Goal: Task Accomplishment & Management: Manage account settings

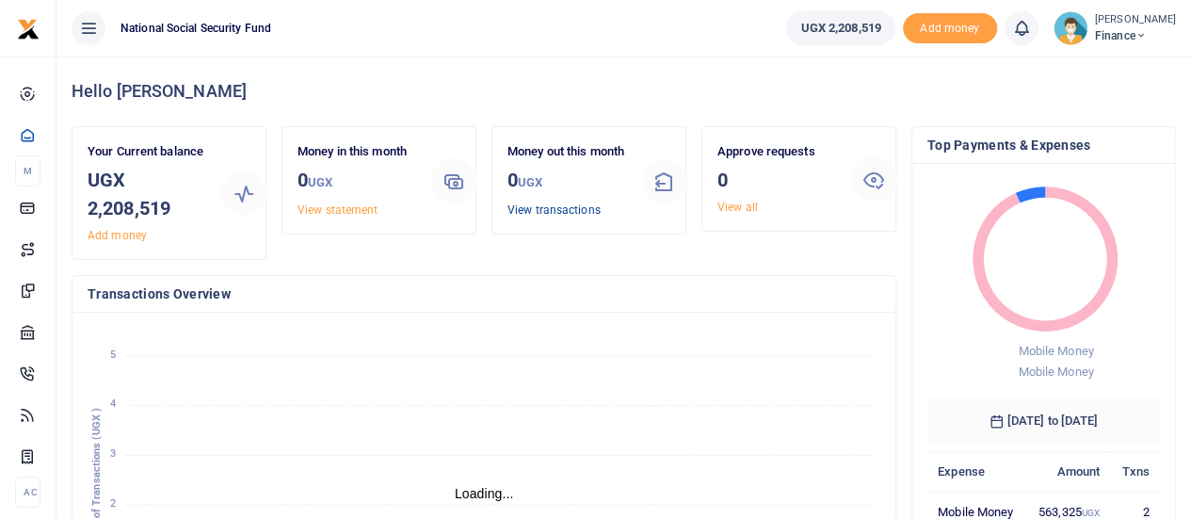
scroll to position [15, 15]
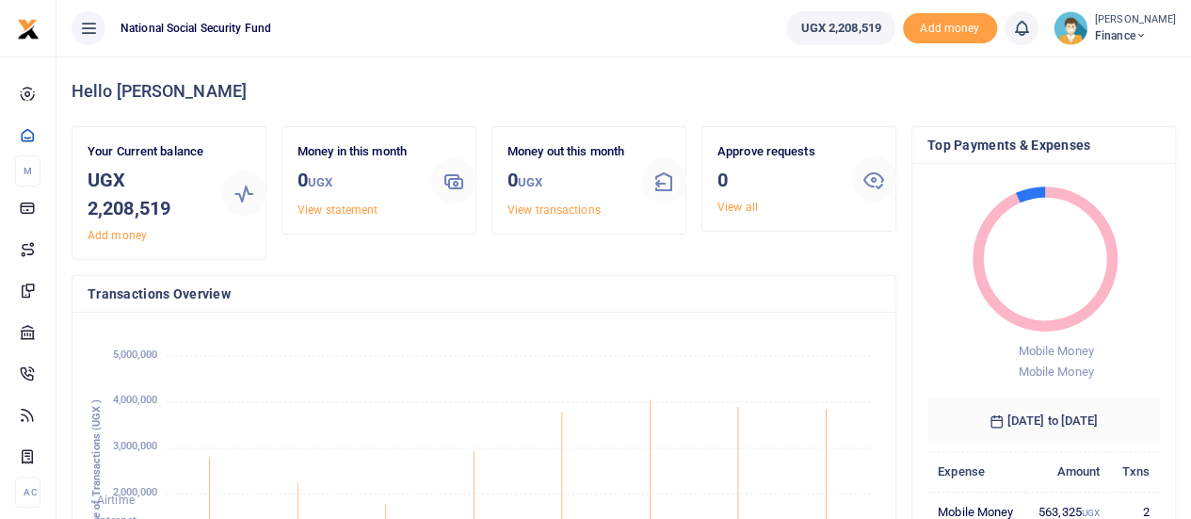
click at [1146, 38] on span "Finance" at bounding box center [1135, 35] width 81 height 17
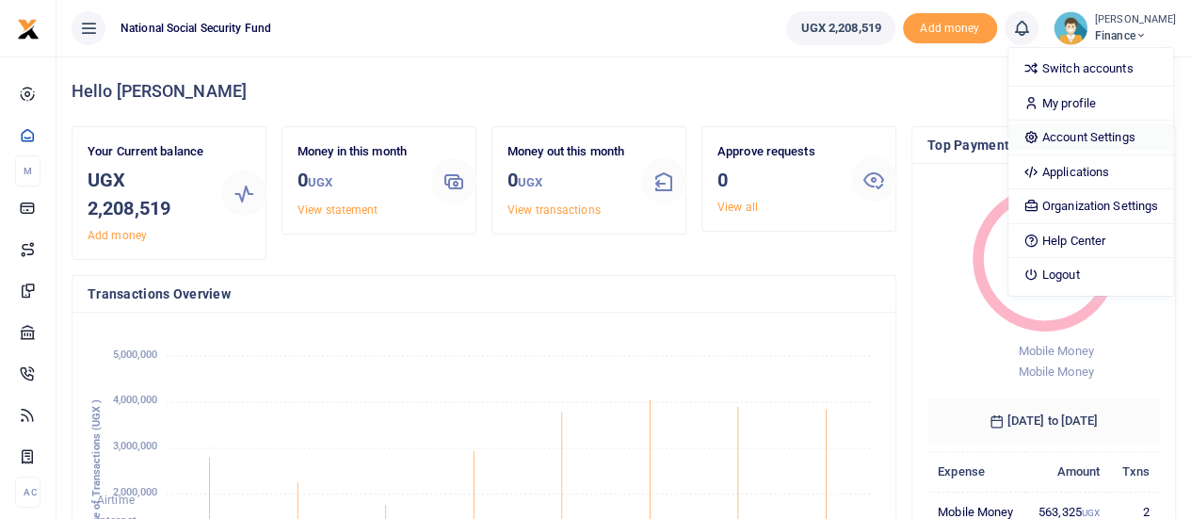
click at [1076, 144] on link "Account Settings" at bounding box center [1090, 137] width 165 height 26
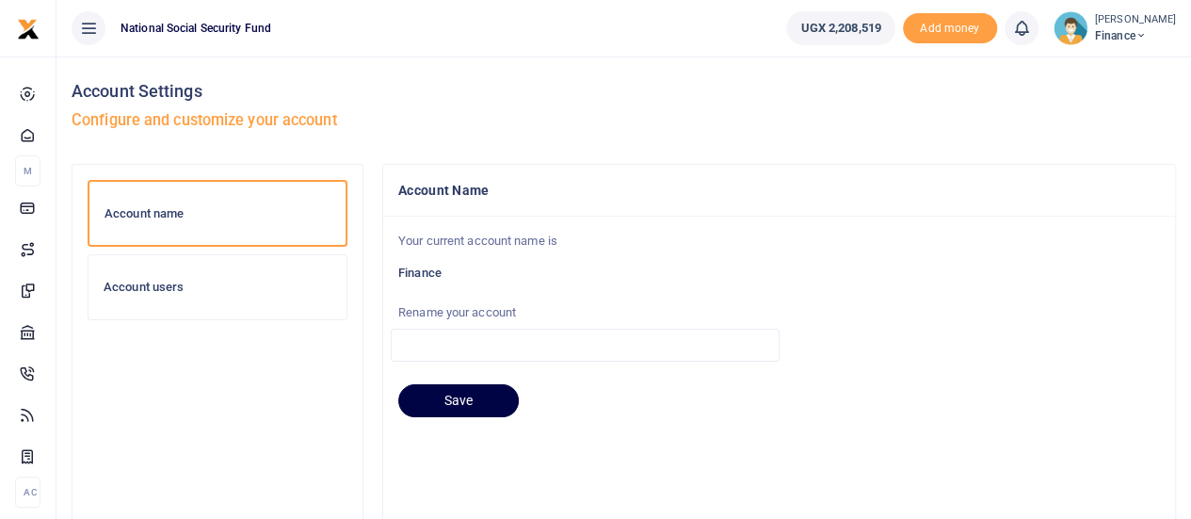
click at [116, 295] on div "Account users" at bounding box center [217, 287] width 258 height 64
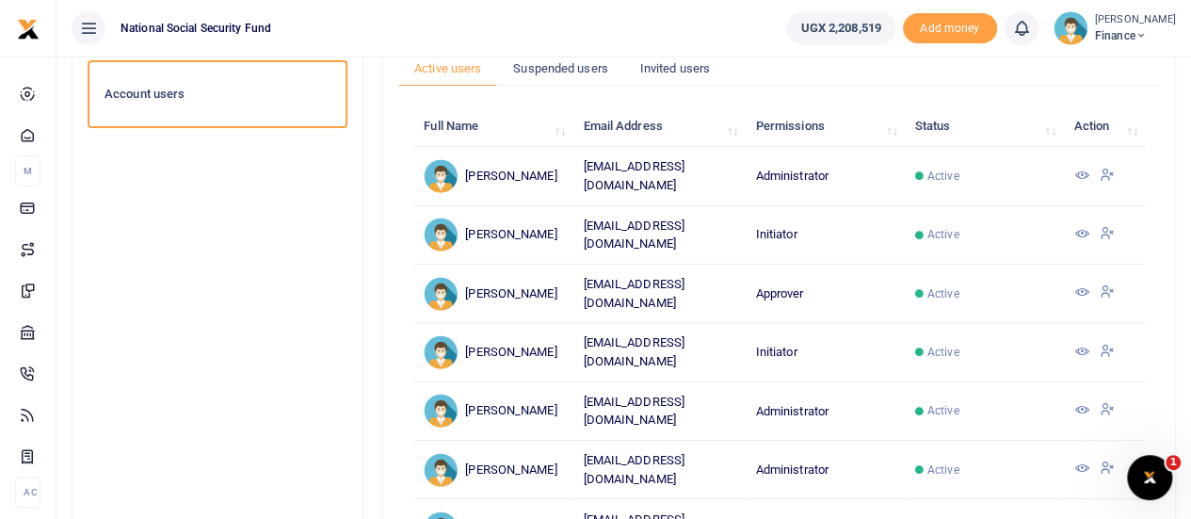
scroll to position [188, 0]
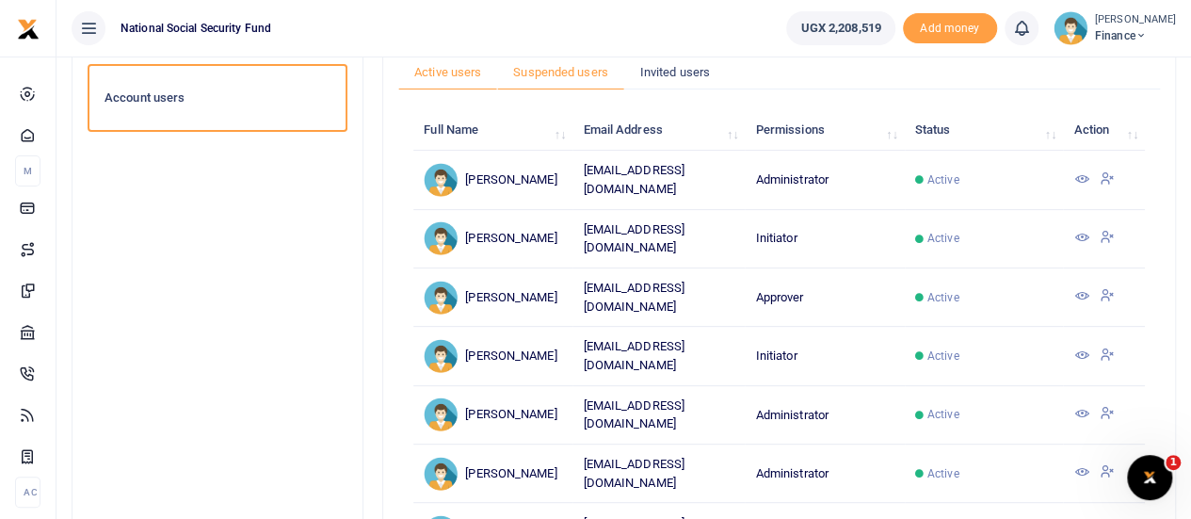
click at [565, 65] on link "Suspended users" at bounding box center [560, 73] width 127 height 36
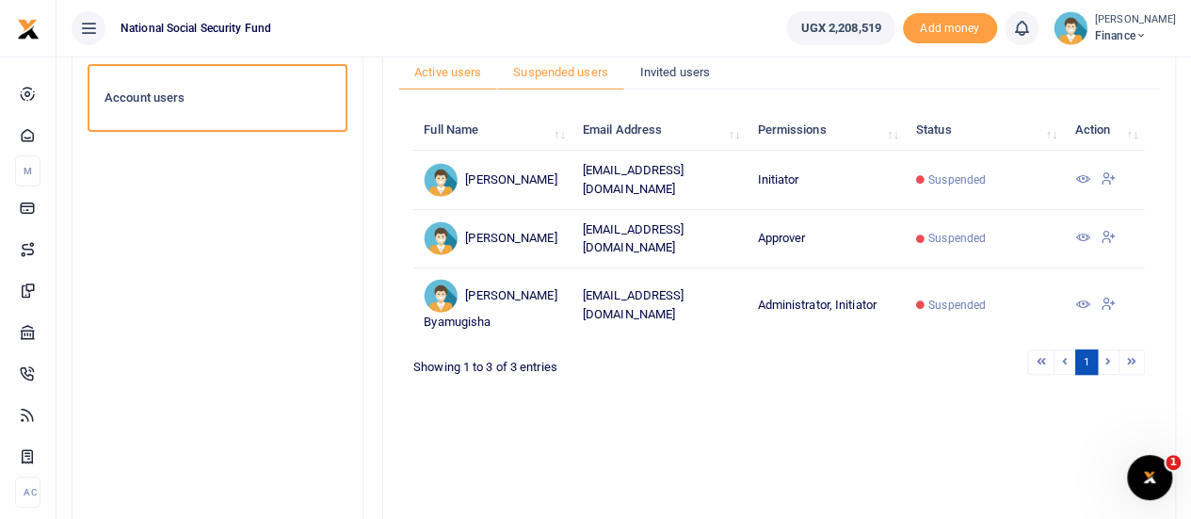
click at [446, 67] on link "Active users" at bounding box center [447, 73] width 99 height 36
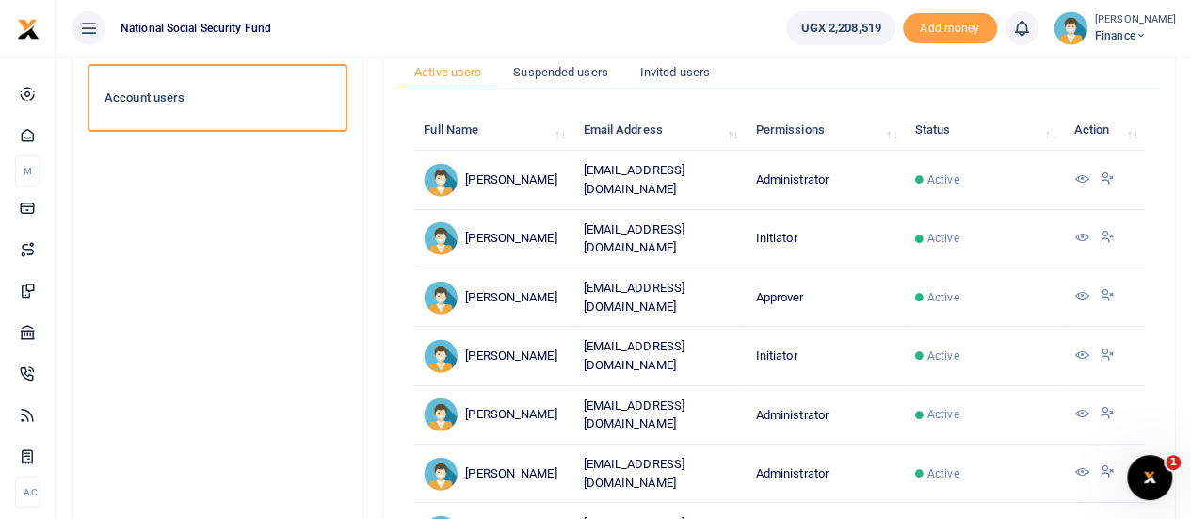
click at [1082, 288] on icon at bounding box center [1080, 295] width 15 height 15
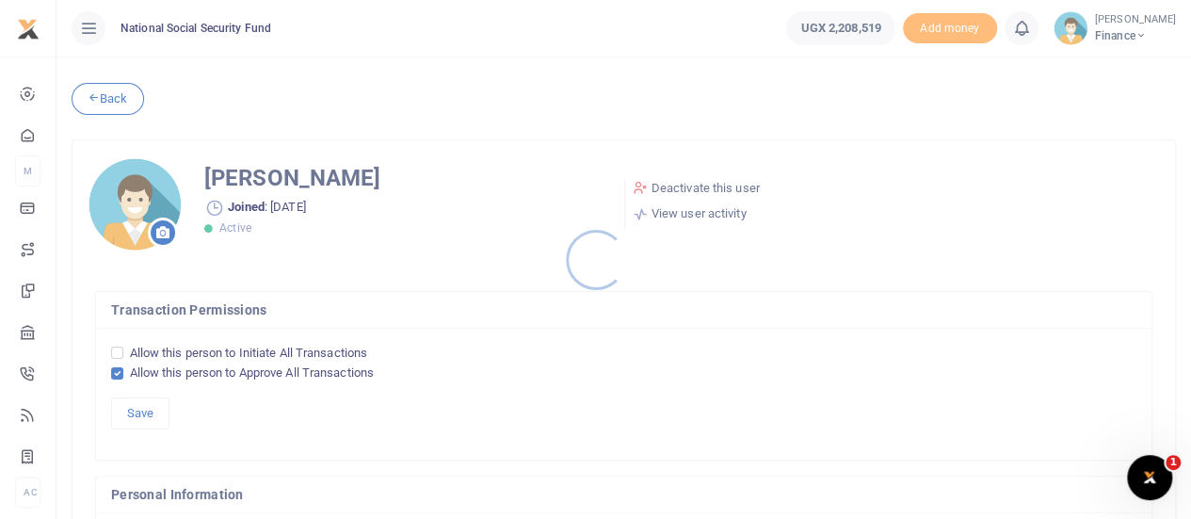
click at [697, 185] on div at bounding box center [595, 259] width 1191 height 519
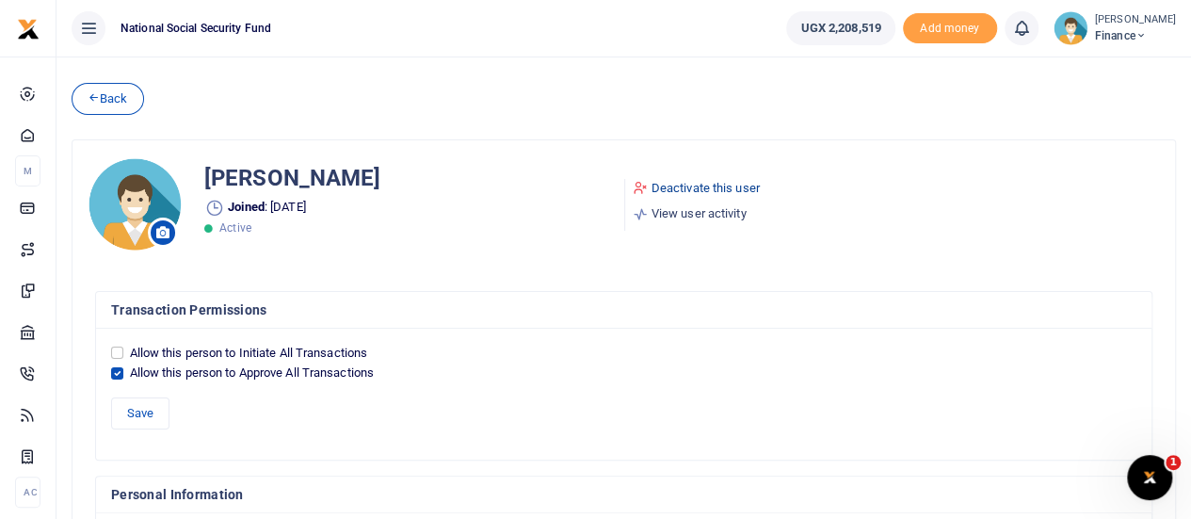
click at [686, 184] on link "Deactivate this user" at bounding box center [696, 188] width 127 height 19
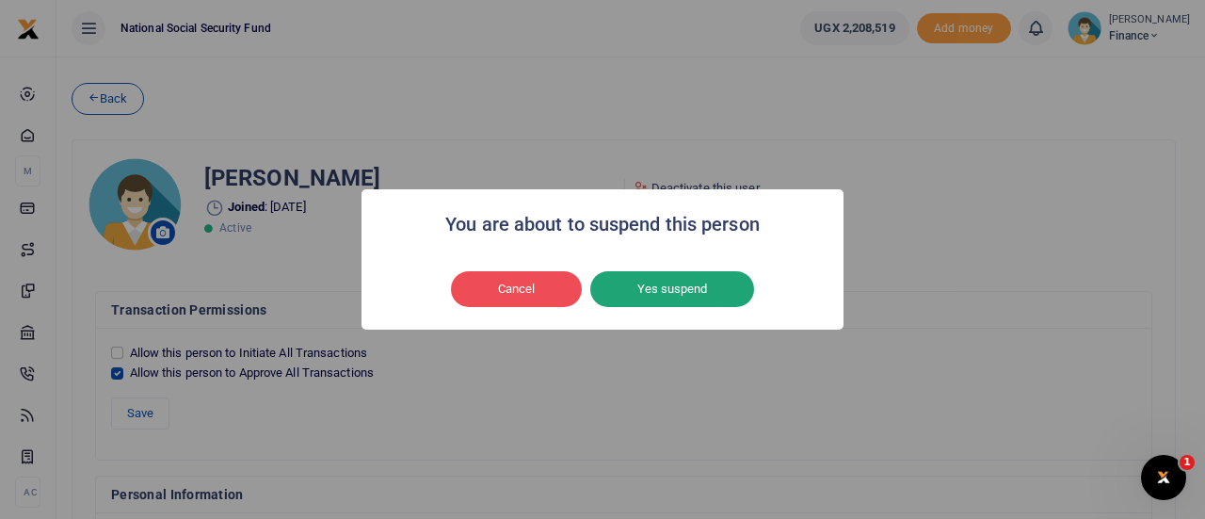
click at [654, 287] on button "Yes suspend" at bounding box center [672, 289] width 164 height 36
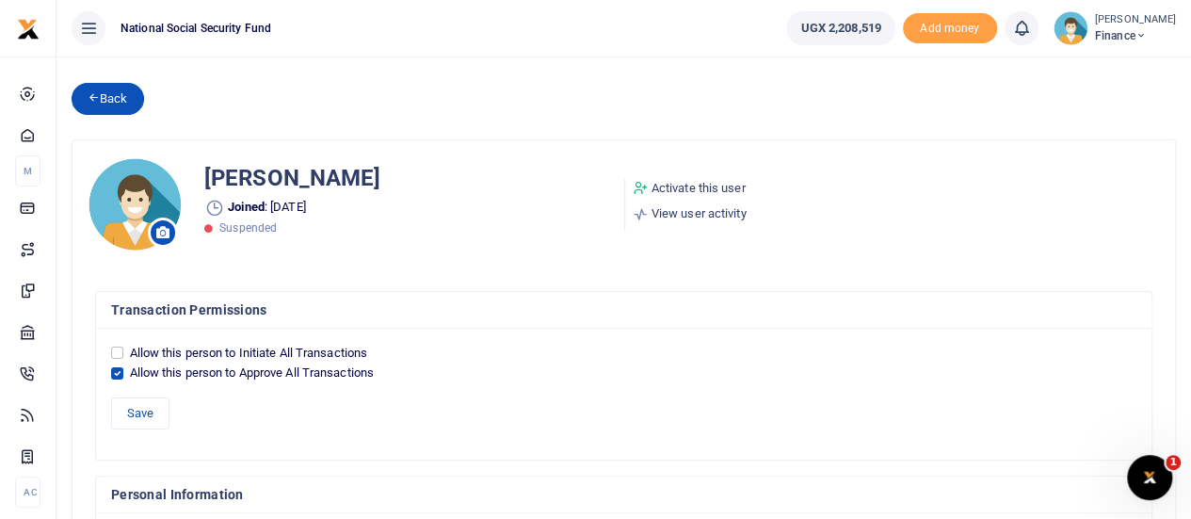
click at [89, 98] on icon at bounding box center [94, 96] width 12 height 13
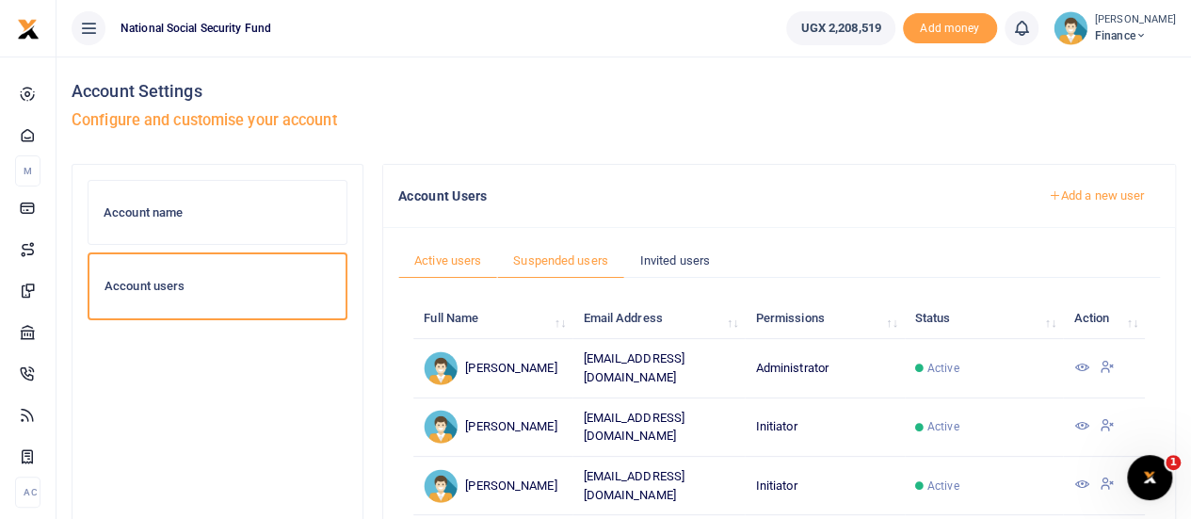
click at [553, 263] on link "Suspended users" at bounding box center [560, 261] width 127 height 36
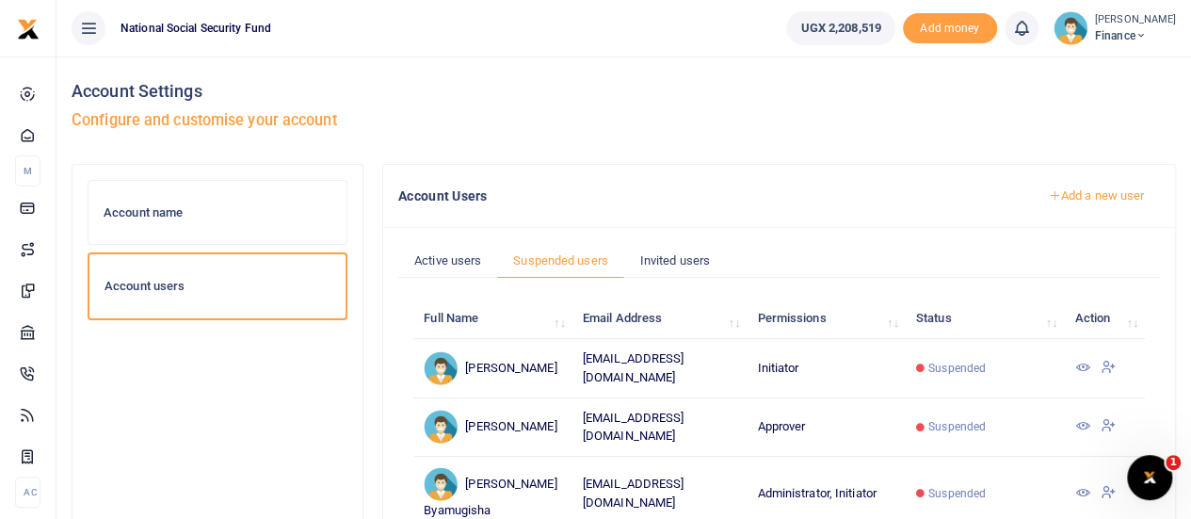
scroll to position [94, 0]
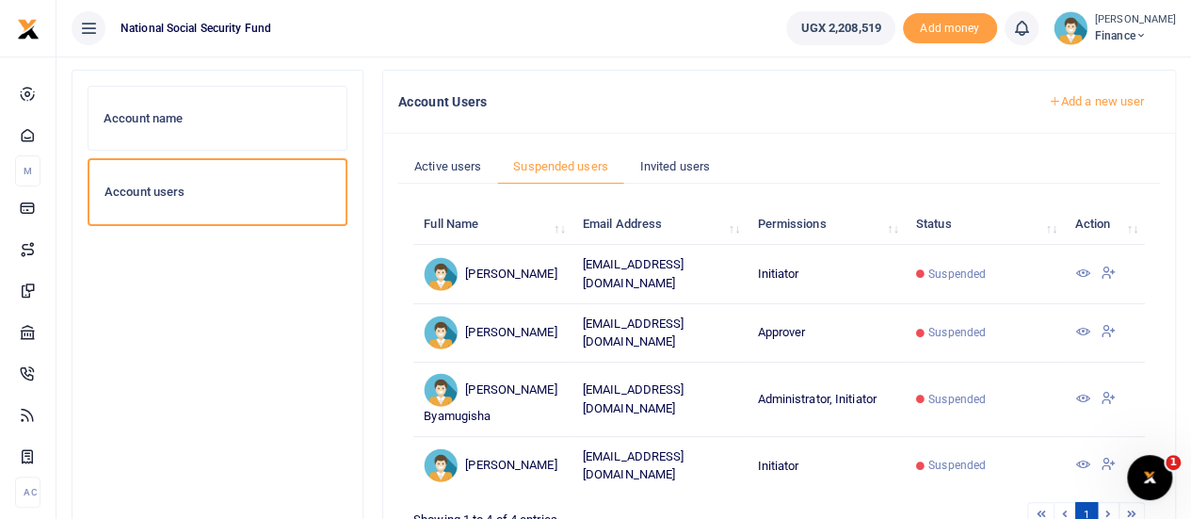
click at [1081, 280] on icon at bounding box center [1081, 272] width 15 height 15
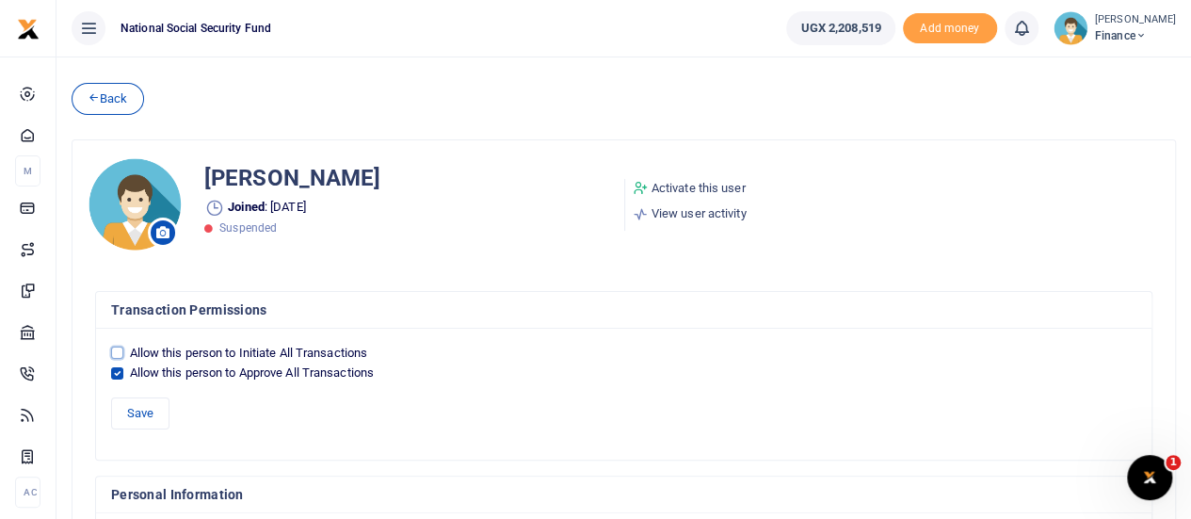
click at [115, 350] on input "Allow this person to Initiate All Transactions" at bounding box center [117, 352] width 12 height 12
checkbox input "true"
click at [119, 370] on input "Allow this person to Approve All Transactions" at bounding box center [117, 373] width 12 height 12
checkbox input "false"
click at [683, 188] on link "Activate this user" at bounding box center [690, 188] width 114 height 19
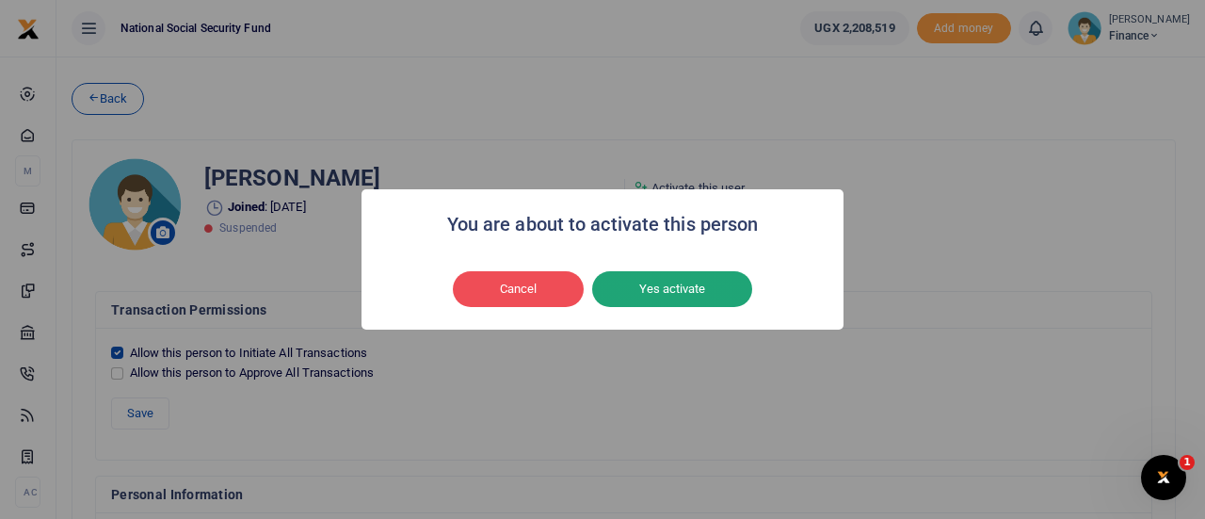
click at [638, 290] on button "Yes activate" at bounding box center [672, 289] width 160 height 36
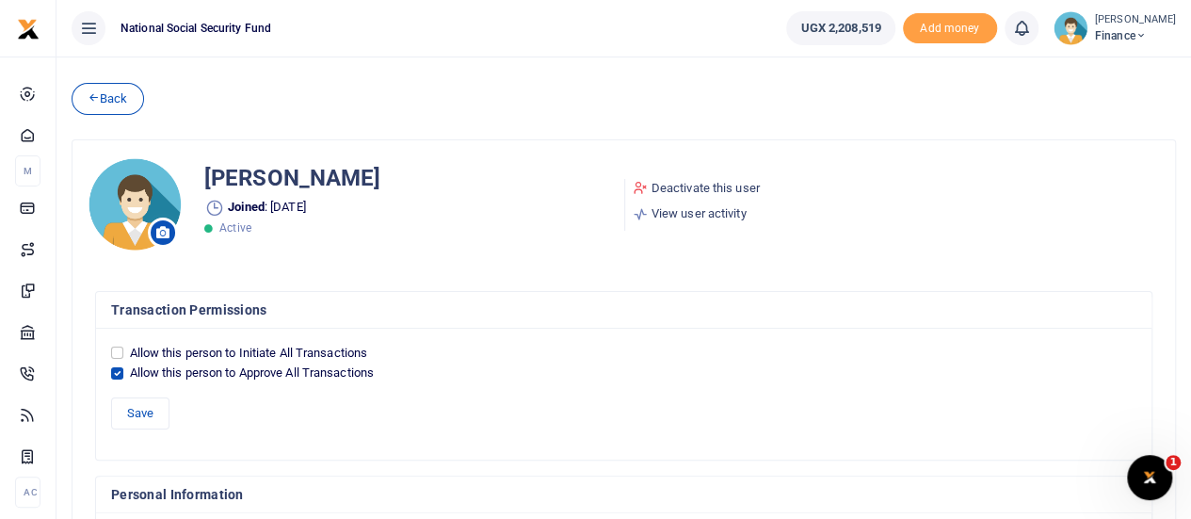
click at [1144, 33] on icon at bounding box center [1139, 35] width 11 height 13
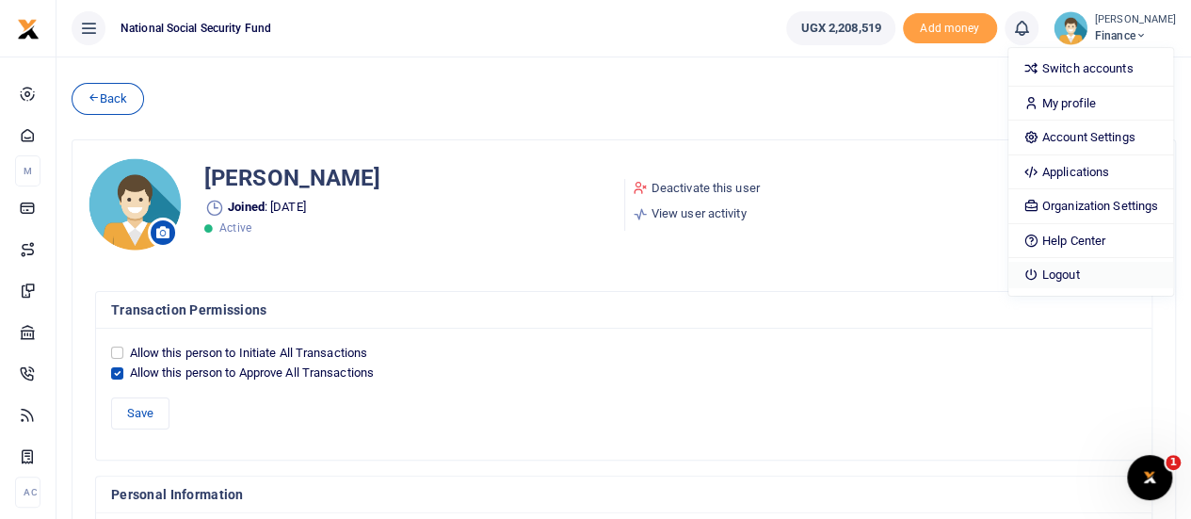
click at [1076, 275] on link "Logout" at bounding box center [1090, 275] width 165 height 26
